Goal: Information Seeking & Learning: Understand process/instructions

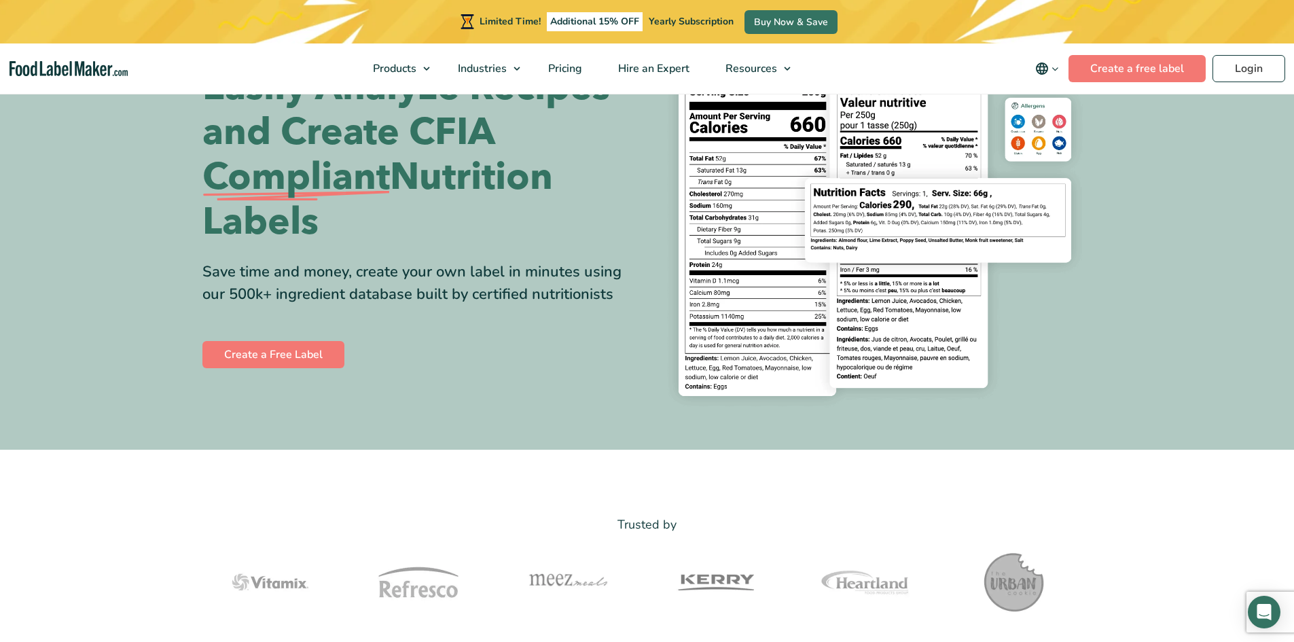
scroll to position [68, 0]
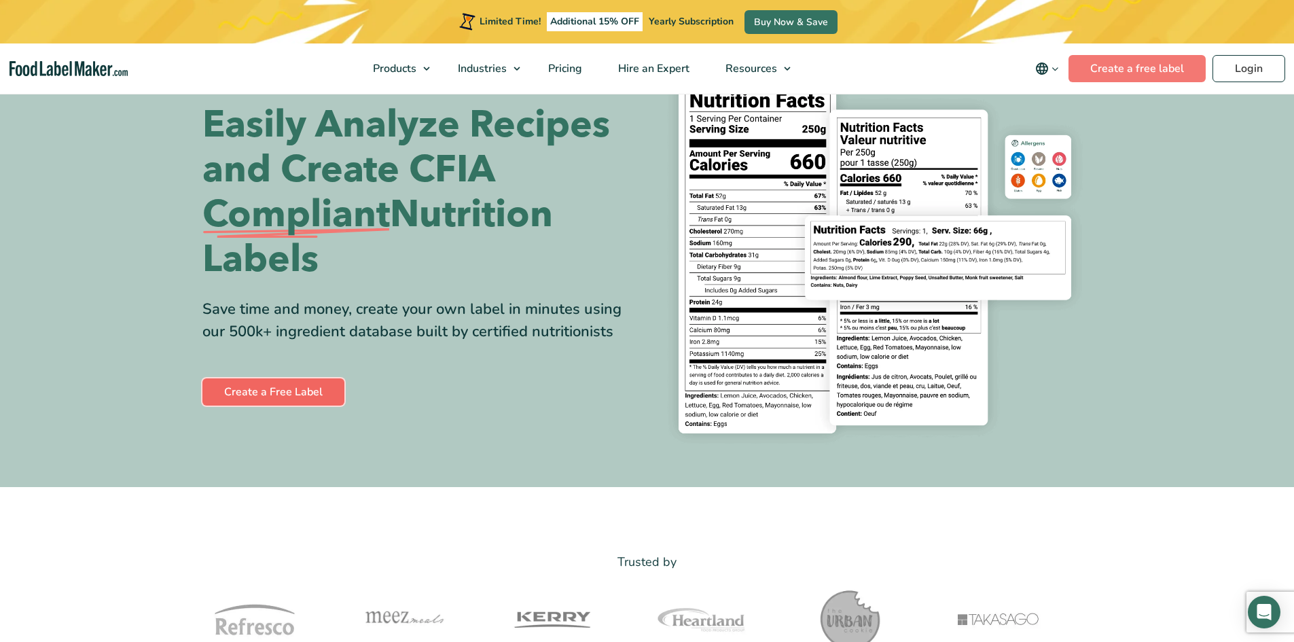
click at [311, 387] on link "Create a Free Label" at bounding box center [273, 391] width 142 height 27
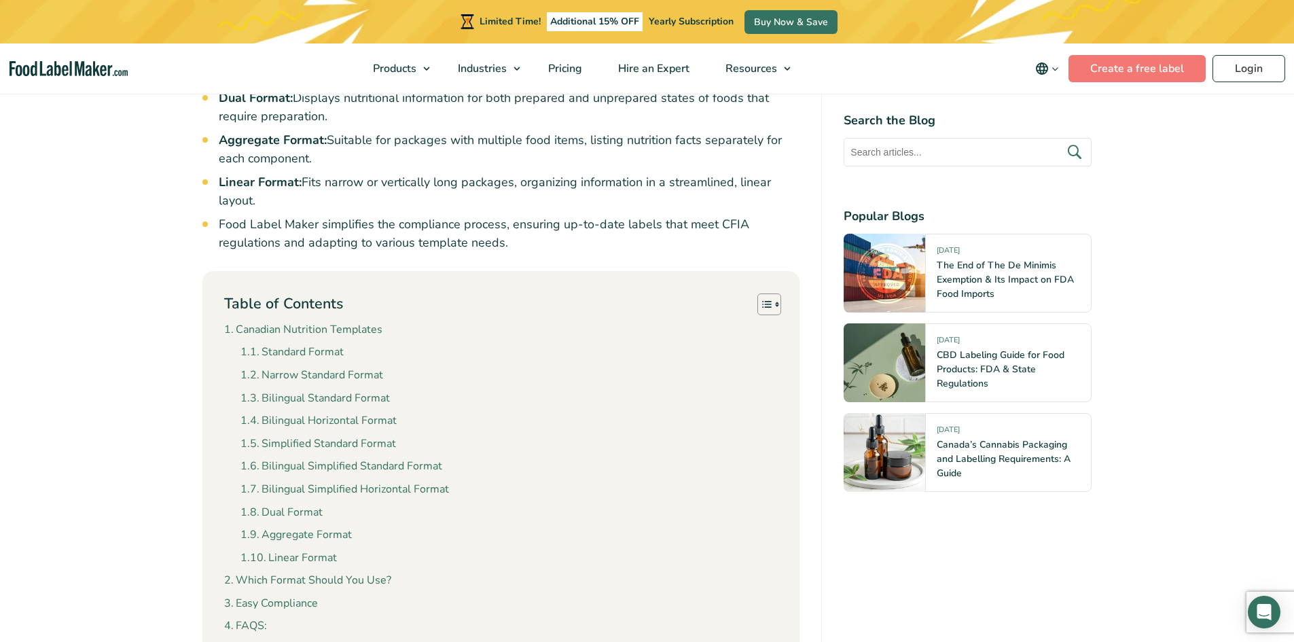
scroll to position [1087, 0]
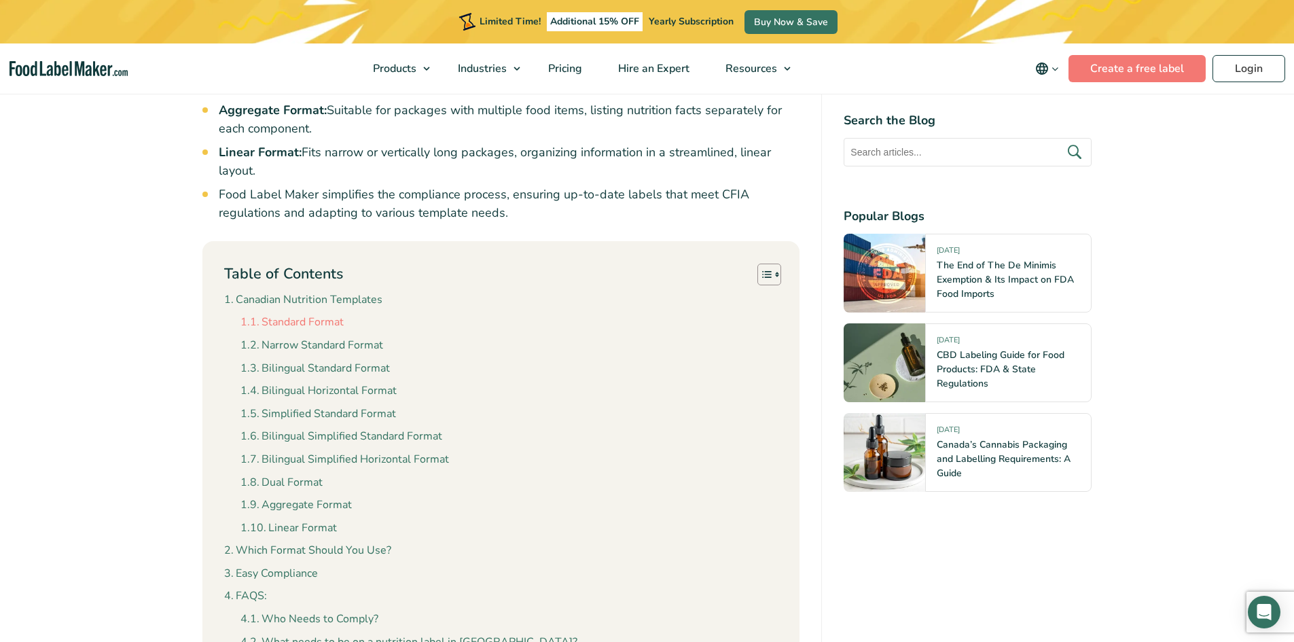
click at [319, 314] on link "Standard Format" at bounding box center [292, 323] width 103 height 18
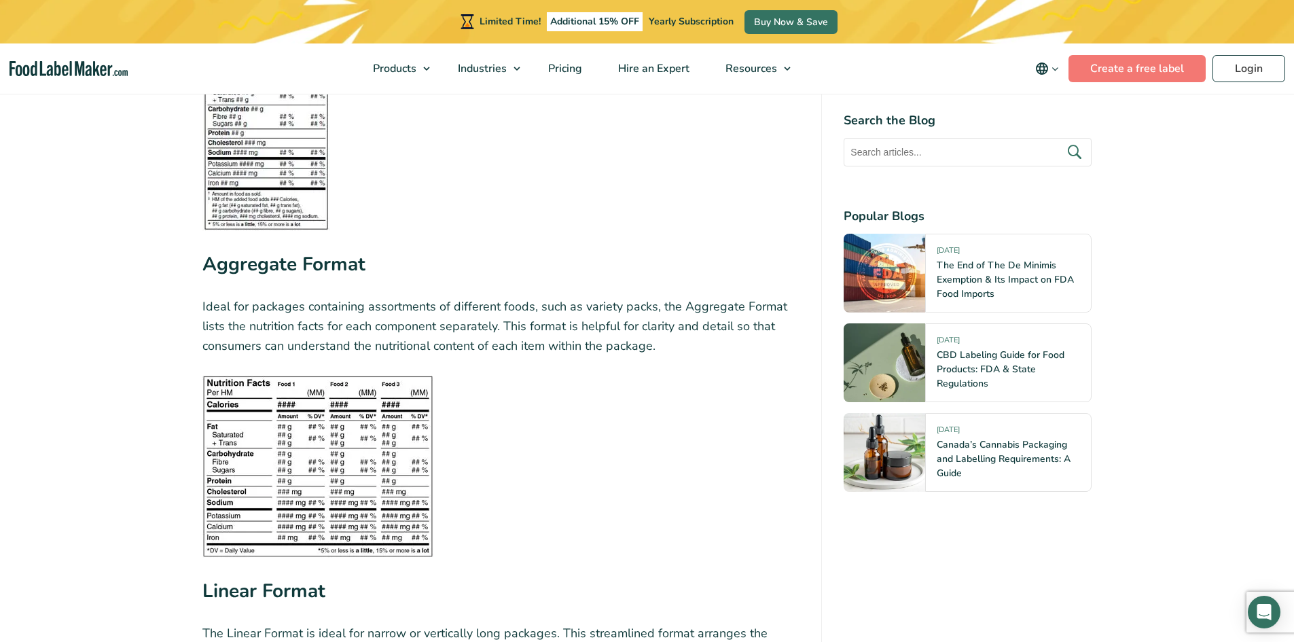
scroll to position [4099, 0]
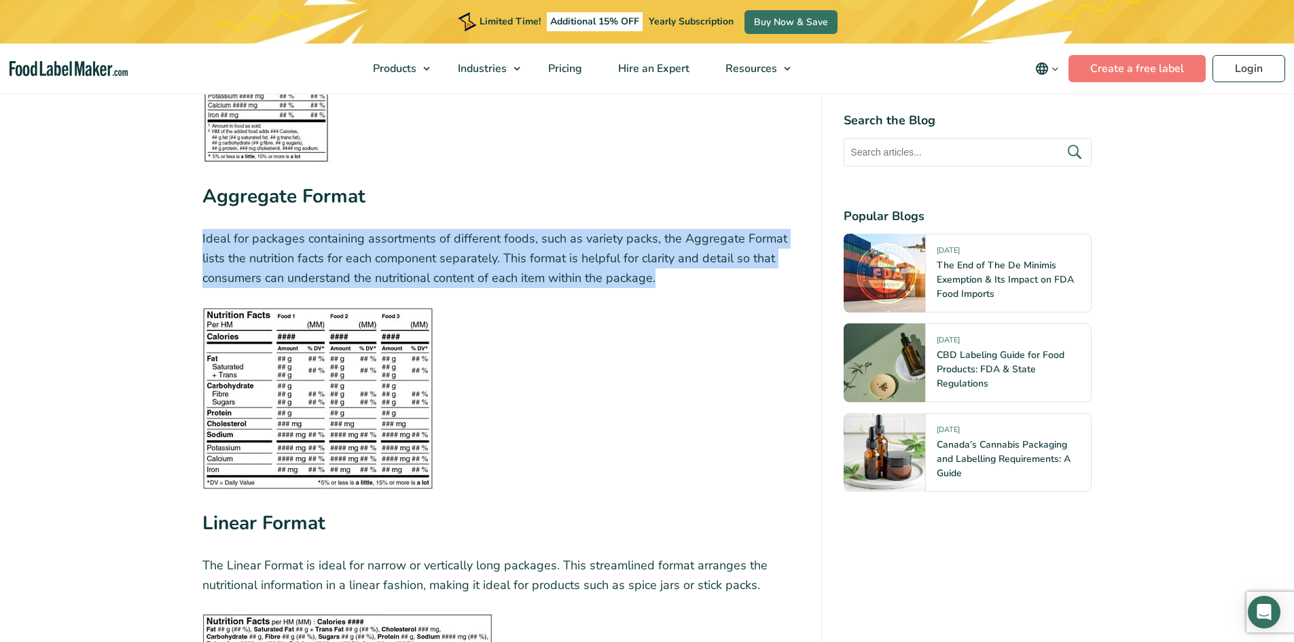
drag, startPoint x: 671, startPoint y: 258, endPoint x: 200, endPoint y: 219, distance: 473.2
copy p "Ideal for packages containing assortments of different foods, such as variety p…"
click at [514, 259] on p "Ideal for packages containing assortments of different foods, such as variety p…" at bounding box center [501, 258] width 598 height 58
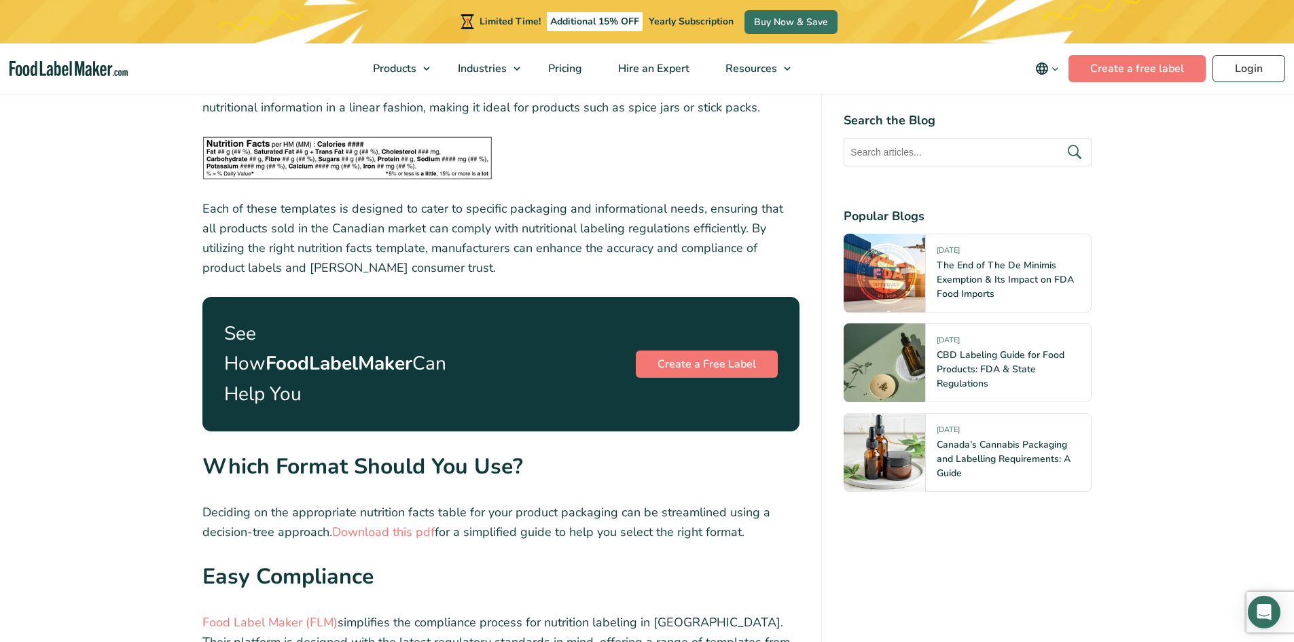
scroll to position [4574, 0]
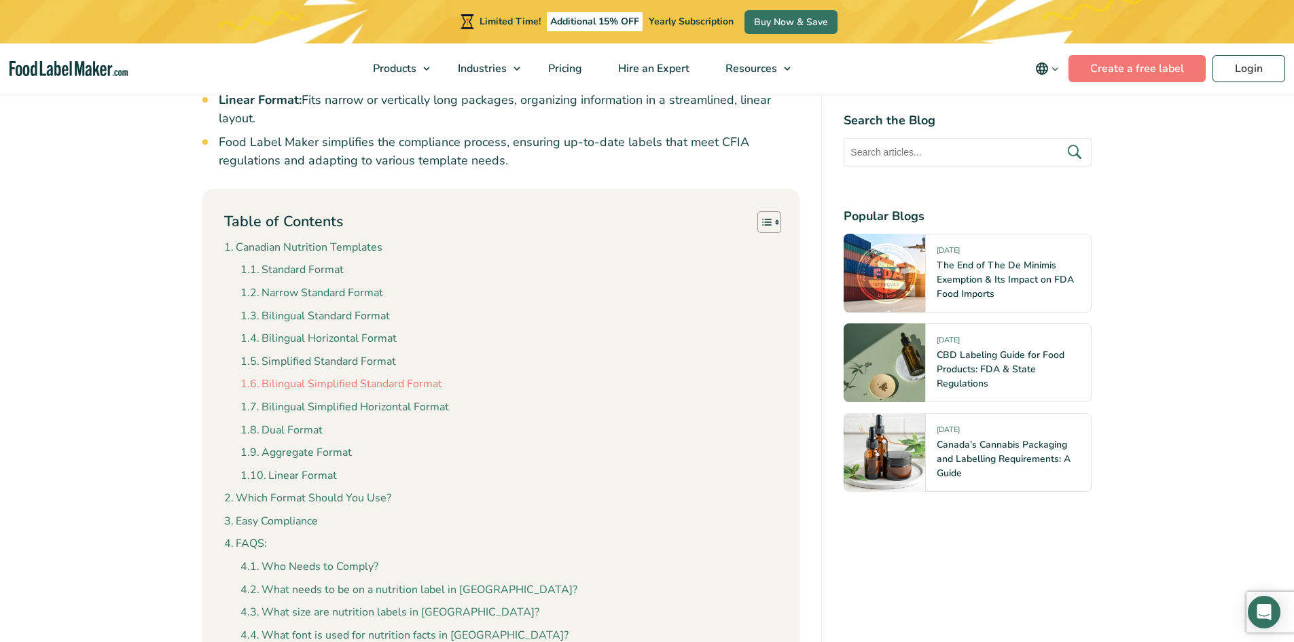
scroll to position [1223, 0]
